Goal: Transaction & Acquisition: Purchase product/service

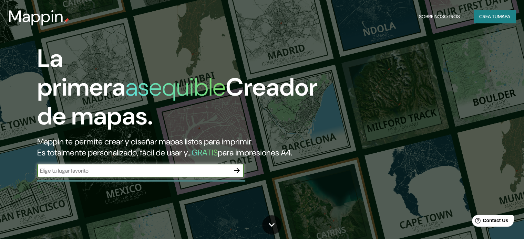
click at [243, 178] on button "button" at bounding box center [237, 171] width 14 height 14
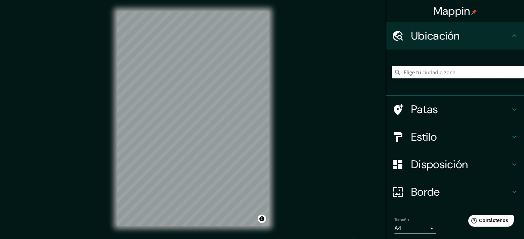
click at [458, 74] on input "Elige tu ciudad o zona" at bounding box center [458, 72] width 132 height 12
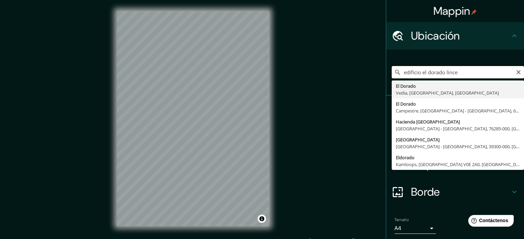
drag, startPoint x: 467, startPoint y: 74, endPoint x: 442, endPoint y: 75, distance: 24.5
click at [442, 75] on input "edificio el dorado lince" at bounding box center [458, 72] width 132 height 12
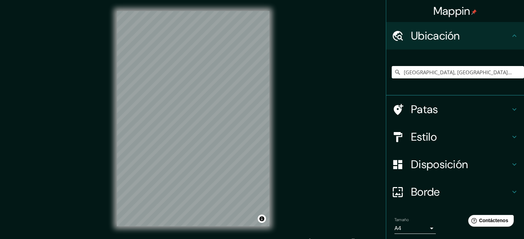
click at [477, 169] on h4 "Disposición" at bounding box center [460, 165] width 99 height 14
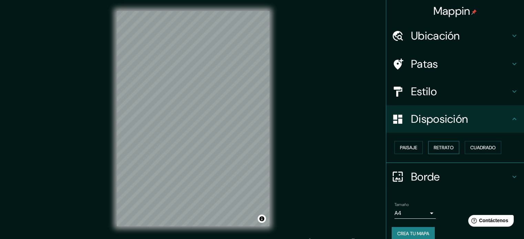
click at [448, 151] on font "Retrato" at bounding box center [444, 147] width 20 height 9
click at [478, 147] on font "Cuadrado" at bounding box center [482, 148] width 25 height 6
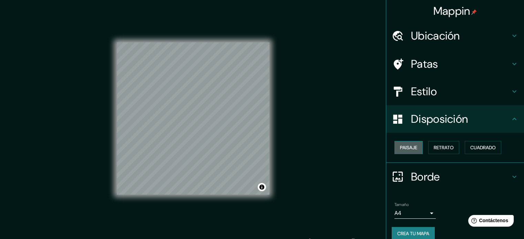
drag, startPoint x: 414, startPoint y: 148, endPoint x: 410, endPoint y: 148, distance: 3.8
click at [414, 148] on button "Paisaje" at bounding box center [409, 147] width 28 height 13
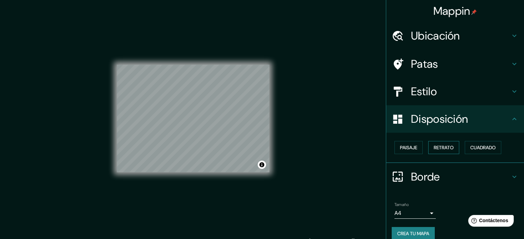
click at [428, 145] on button "Retrato" at bounding box center [443, 147] width 31 height 13
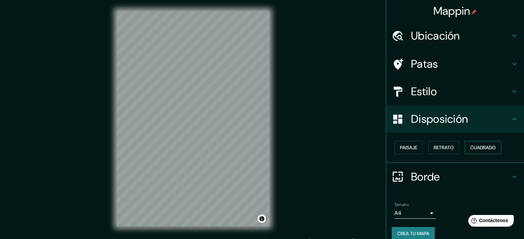
drag, startPoint x: 440, startPoint y: 145, endPoint x: 462, endPoint y: 144, distance: 22.1
click at [440, 145] on font "Retrato" at bounding box center [444, 148] width 20 height 6
click at [481, 144] on font "Cuadrado" at bounding box center [482, 147] width 25 height 9
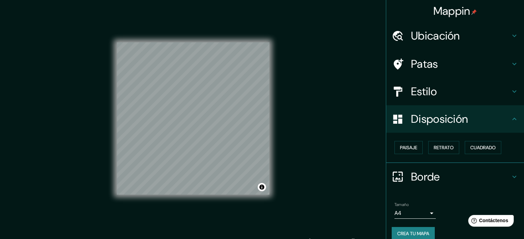
click at [420, 89] on font "Estilo" at bounding box center [424, 91] width 26 height 14
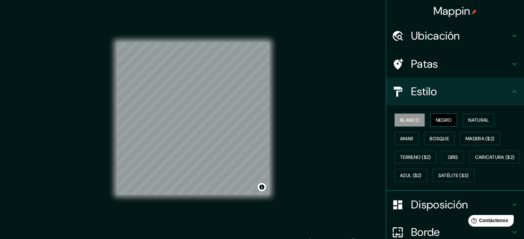
click at [445, 122] on font "Negro" at bounding box center [444, 120] width 16 height 6
click at [475, 118] on font "Natural" at bounding box center [478, 120] width 21 height 6
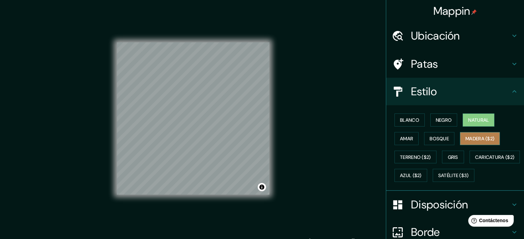
click at [466, 140] on font "Madera ($2)" at bounding box center [480, 139] width 29 height 6
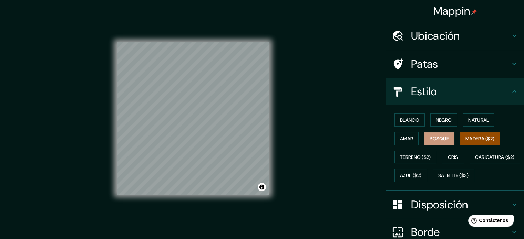
click at [433, 143] on button "Bosque" at bounding box center [439, 138] width 30 height 13
click at [407, 144] on button "Amar" at bounding box center [407, 138] width 24 height 13
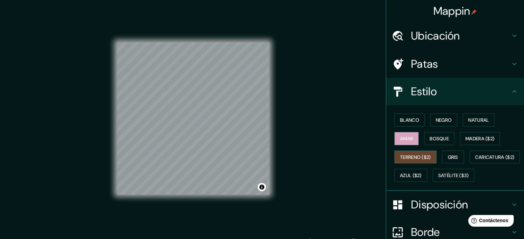
click at [404, 162] on button "Terreno ($2)" at bounding box center [416, 157] width 42 height 13
click at [449, 154] on font "Gris" at bounding box center [453, 157] width 10 height 6
click at [424, 162] on button "Terreno ($2)" at bounding box center [416, 157] width 42 height 13
click at [475, 161] on font "Caricatura ($2)" at bounding box center [495, 157] width 40 height 6
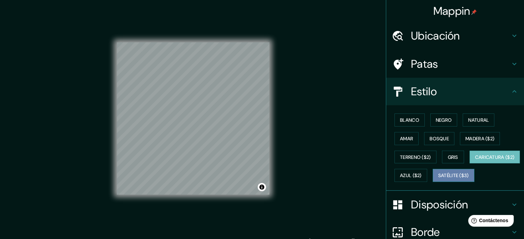
click at [433, 182] on button "Satélite ($3)" at bounding box center [454, 175] width 42 height 13
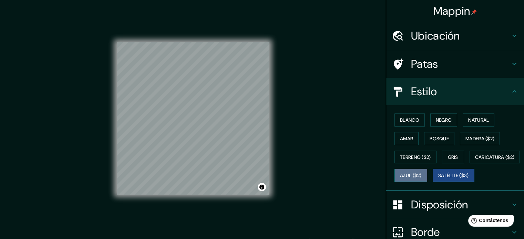
click at [422, 176] on font "Azul ($2)" at bounding box center [411, 176] width 22 height 6
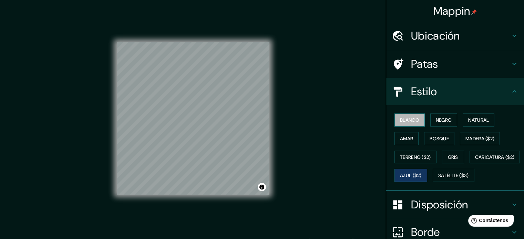
click at [404, 122] on font "Blanco" at bounding box center [409, 120] width 19 height 6
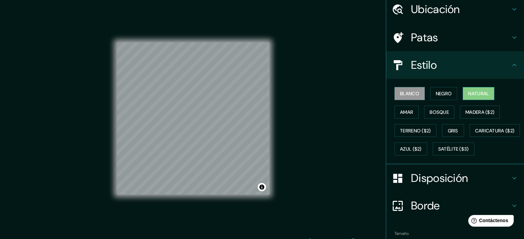
scroll to position [69, 0]
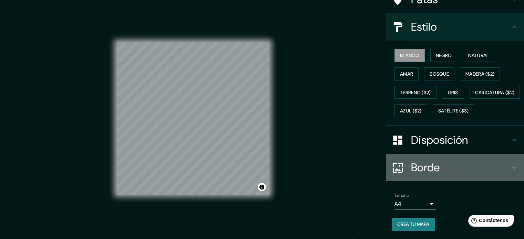
click at [464, 170] on div "Borde" at bounding box center [455, 168] width 138 height 28
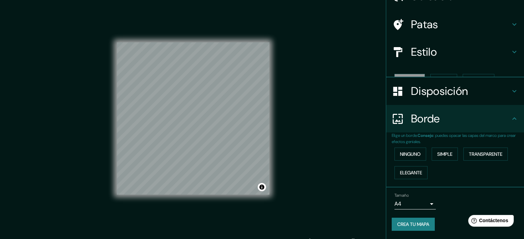
scroll to position [28, 0]
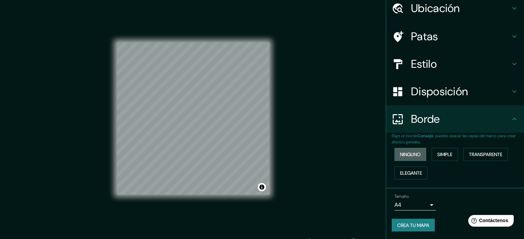
click at [410, 158] on font "Ninguno" at bounding box center [410, 154] width 21 height 9
click at [437, 158] on font "Simple" at bounding box center [444, 154] width 15 height 9
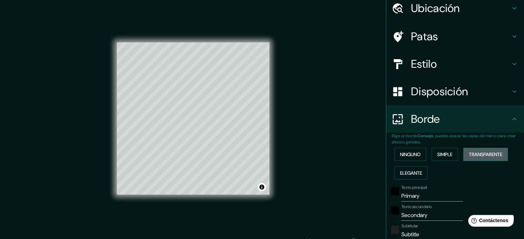
click at [475, 158] on font "Transparente" at bounding box center [485, 154] width 33 height 9
click at [436, 171] on div "Ninguno Simple Transparente Elegante" at bounding box center [458, 163] width 132 height 37
click at [418, 176] on font "Elegante" at bounding box center [411, 173] width 22 height 6
click at [408, 156] on font "Ninguno" at bounding box center [410, 155] width 21 height 6
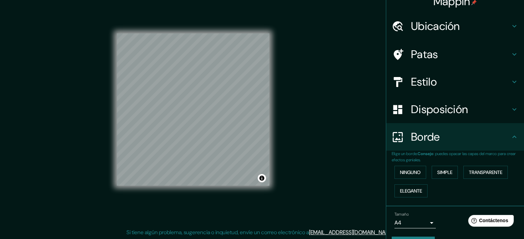
scroll to position [0, 0]
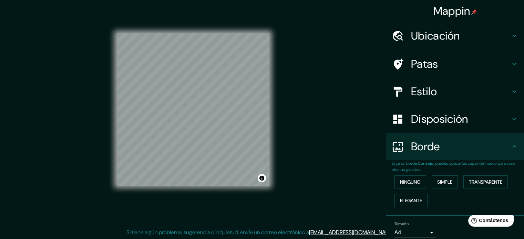
click at [442, 63] on h4 "Patas" at bounding box center [460, 64] width 99 height 14
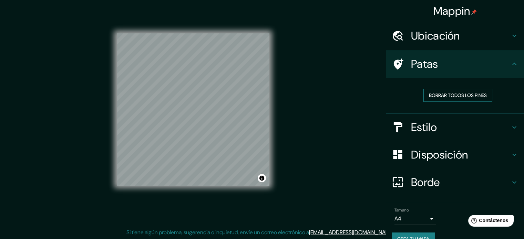
click at [455, 95] on font "Borrar todos los pines" at bounding box center [458, 95] width 58 height 6
click at [459, 36] on h4 "Ubicación" at bounding box center [460, 36] width 99 height 14
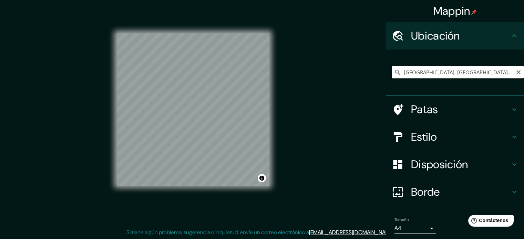
drag, startPoint x: 412, startPoint y: 73, endPoint x: 366, endPoint y: 79, distance: 46.8
click at [366, 79] on div "Mappin Ubicación [GEOGRAPHIC_DATA], [GEOGRAPHIC_DATA], [GEOGRAPHIC_DATA], [GEOG…" at bounding box center [262, 115] width 524 height 249
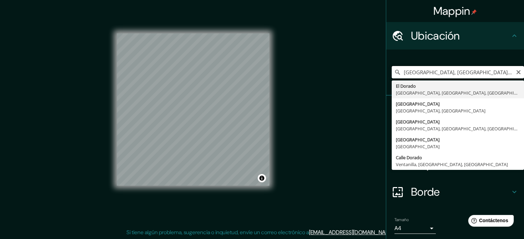
drag, startPoint x: 499, startPoint y: 72, endPoint x: 423, endPoint y: 71, distance: 76.5
click at [423, 71] on input "[GEOGRAPHIC_DATA], [GEOGRAPHIC_DATA], [GEOGRAPHIC_DATA], [GEOGRAPHIC_DATA]" at bounding box center [458, 72] width 132 height 12
drag, startPoint x: 438, startPoint y: 76, endPoint x: 398, endPoint y: 75, distance: 40.7
click at [398, 75] on input "El Dorado" at bounding box center [458, 72] width 132 height 12
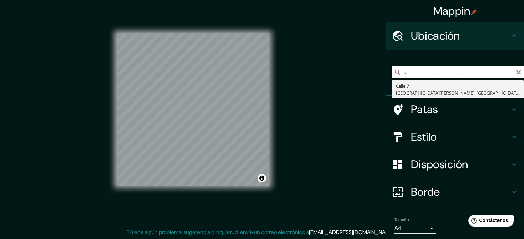
type input "s"
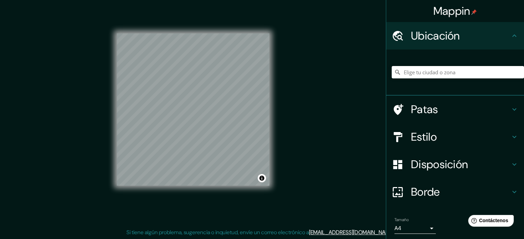
click at [456, 169] on font "Disposición" at bounding box center [439, 164] width 57 height 14
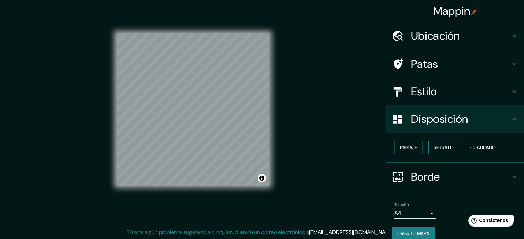
click at [435, 150] on font "Retrato" at bounding box center [444, 148] width 20 height 6
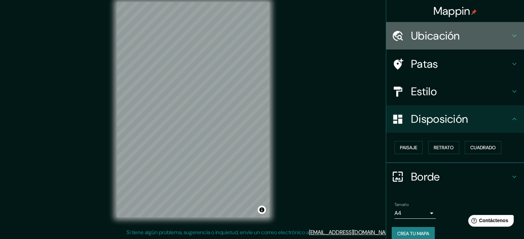
click at [450, 43] on div "Ubicación" at bounding box center [455, 36] width 138 height 28
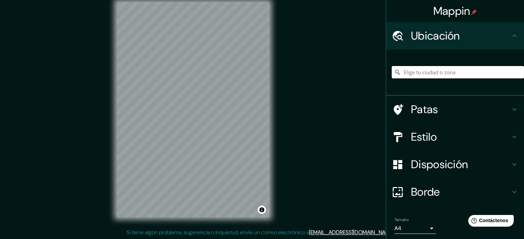
click at [437, 73] on input "Elige tu ciudad o zona" at bounding box center [458, 72] width 132 height 12
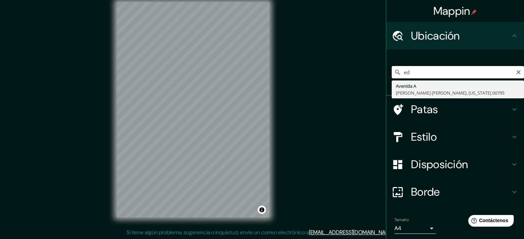
type input "e"
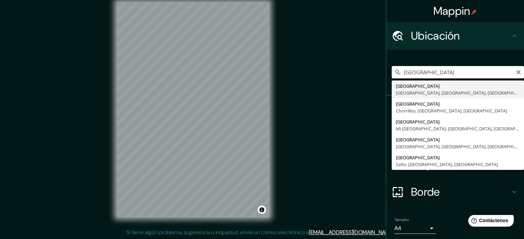
type input "[GEOGRAPHIC_DATA], [GEOGRAPHIC_DATA], [GEOGRAPHIC_DATA], [GEOGRAPHIC_DATA]"
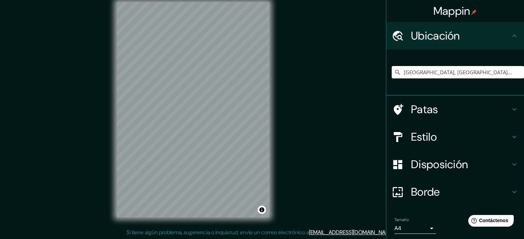
click at [305, 140] on div "Mappin Ubicación [GEOGRAPHIC_DATA], [GEOGRAPHIC_DATA], [GEOGRAPHIC_DATA], [GEOG…" at bounding box center [262, 115] width 524 height 249
